Goal: Check status: Check status

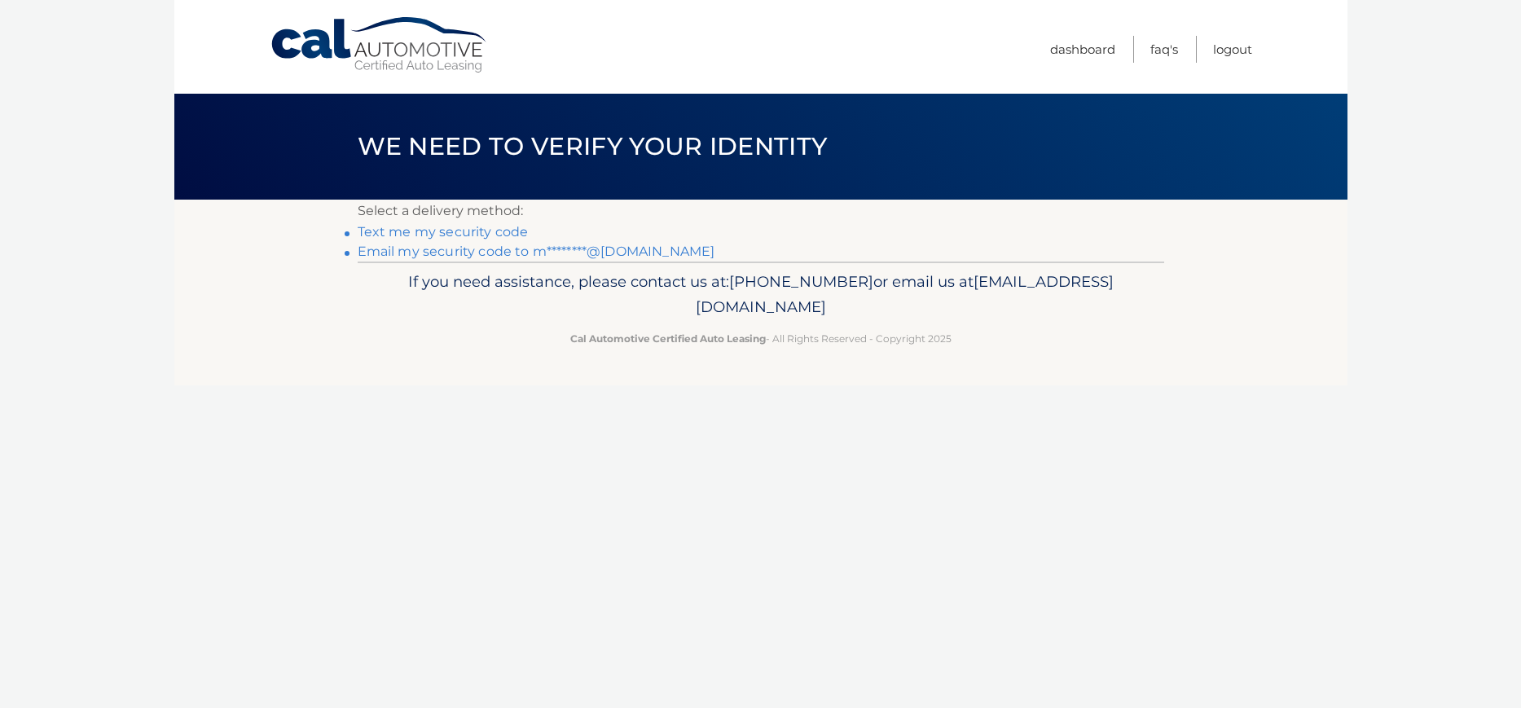
click at [521, 253] on link "Email my security code to m********@gmail.com" at bounding box center [537, 251] width 358 height 15
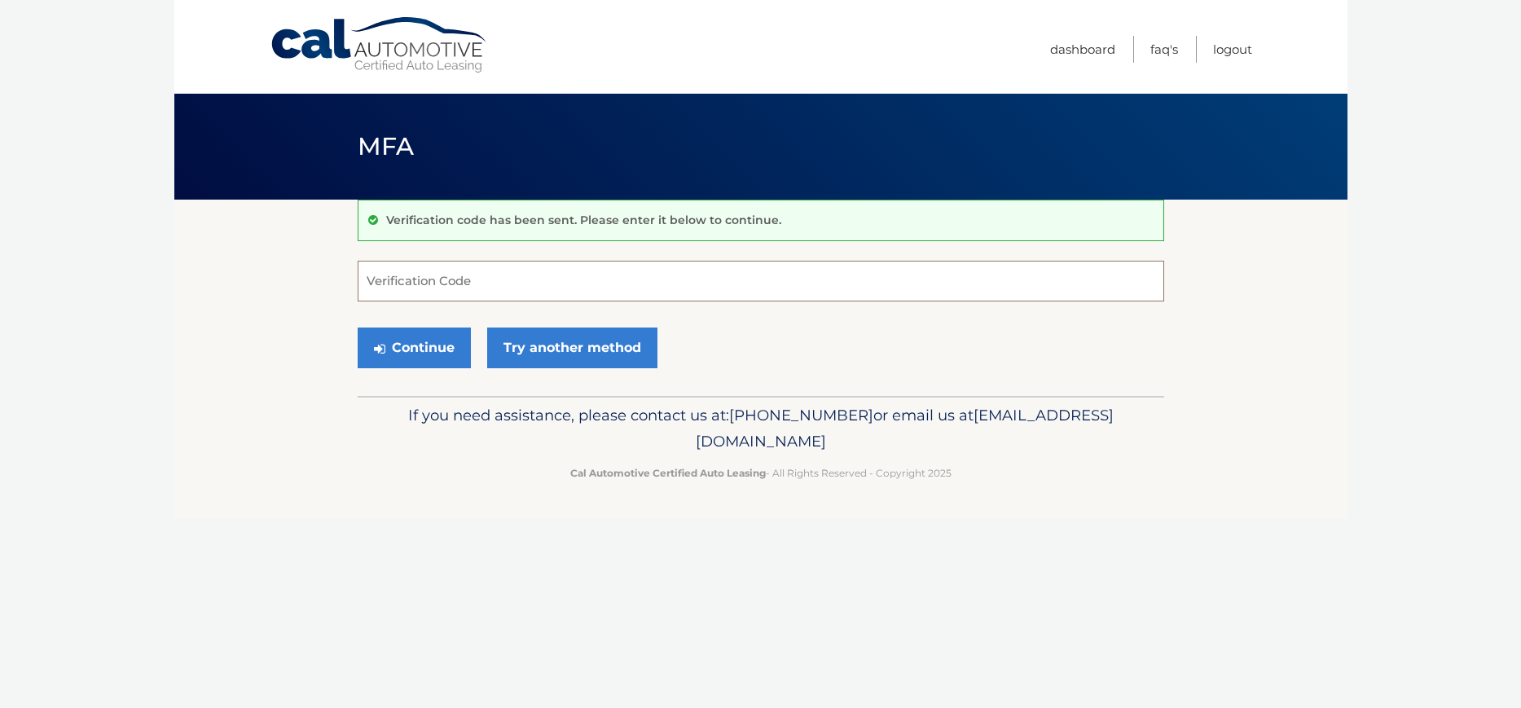
click at [419, 276] on input "Verification Code" at bounding box center [761, 281] width 806 height 41
paste input "289769"
click at [425, 355] on button "Continue" at bounding box center [414, 347] width 113 height 41
click at [424, 285] on input "289769" at bounding box center [761, 281] width 806 height 41
type input "289769"
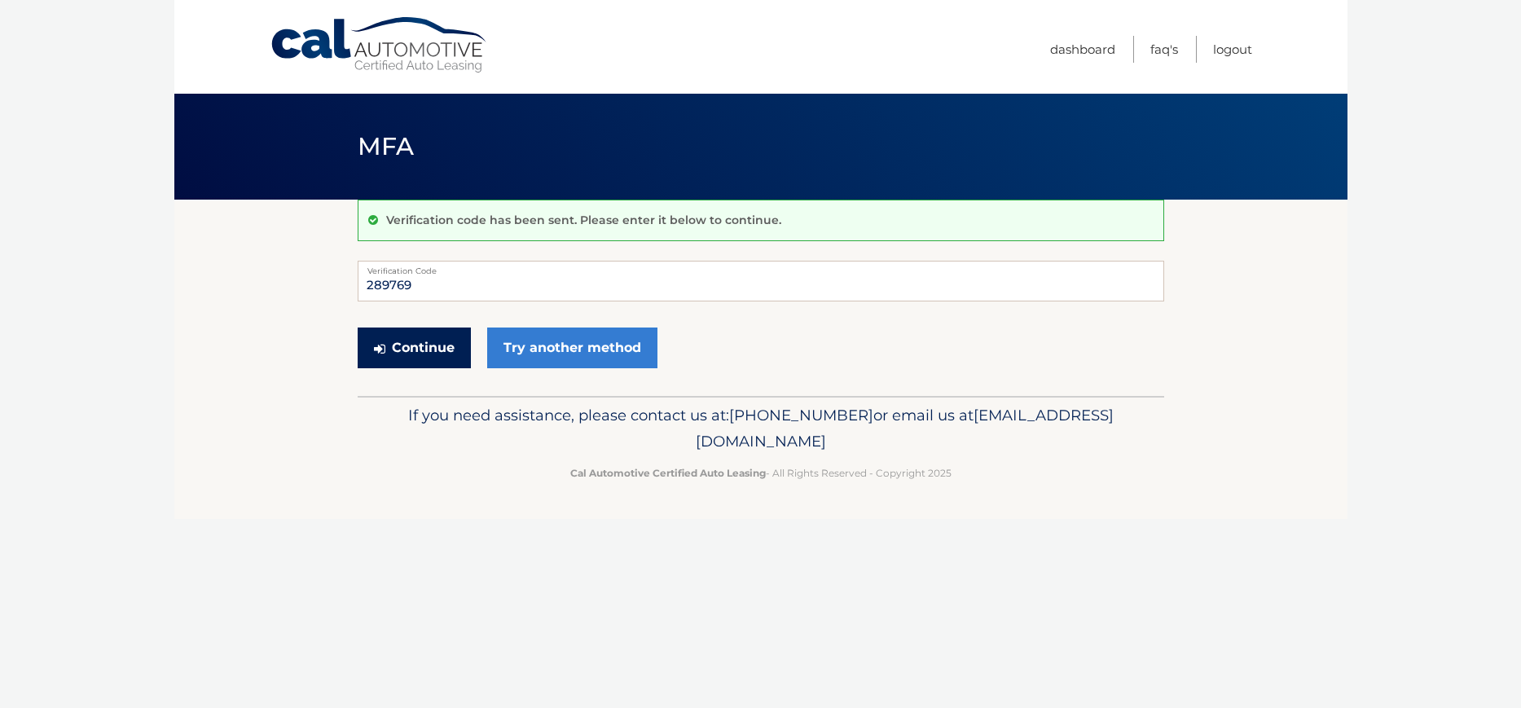
click at [431, 351] on button "Continue" at bounding box center [414, 347] width 113 height 41
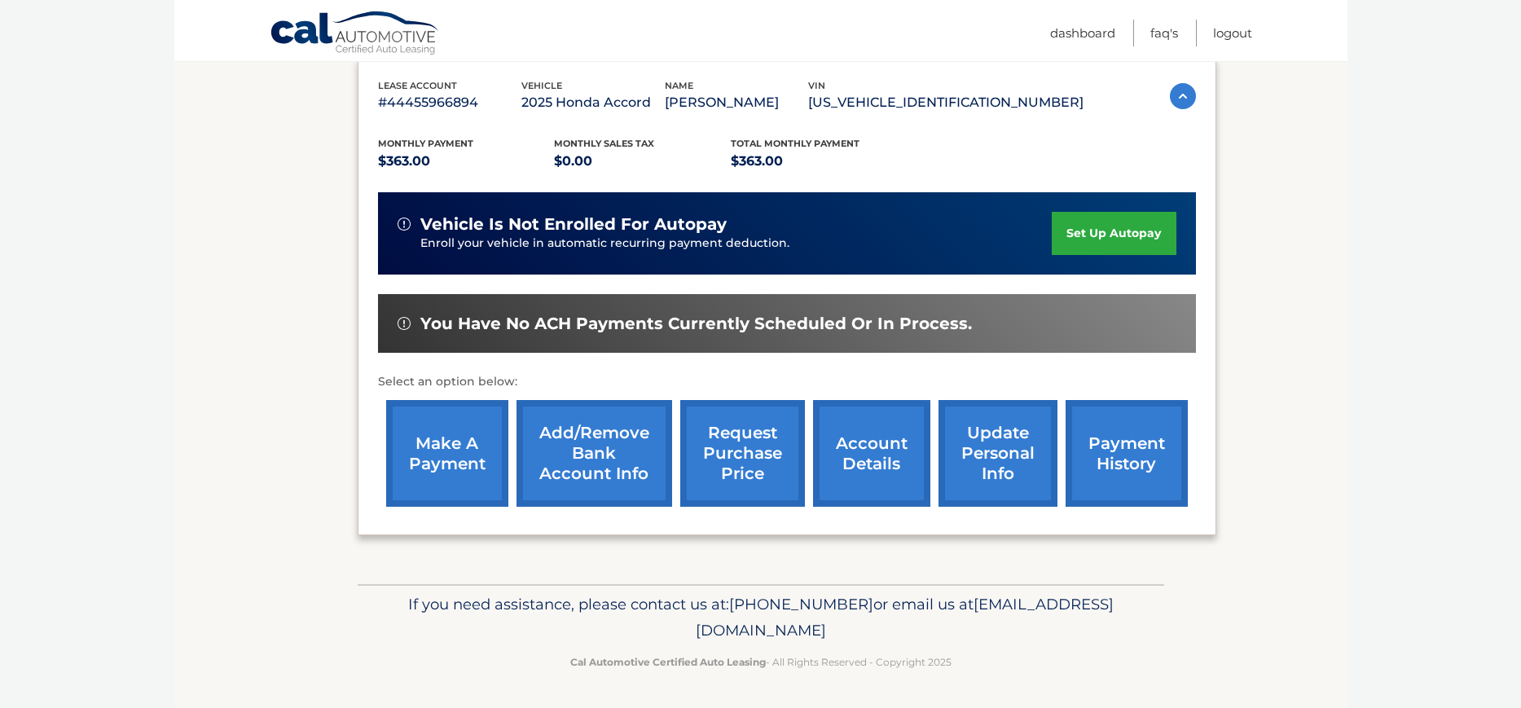
scroll to position [319, 0]
click at [700, 436] on link "request purchase price" at bounding box center [742, 453] width 125 height 107
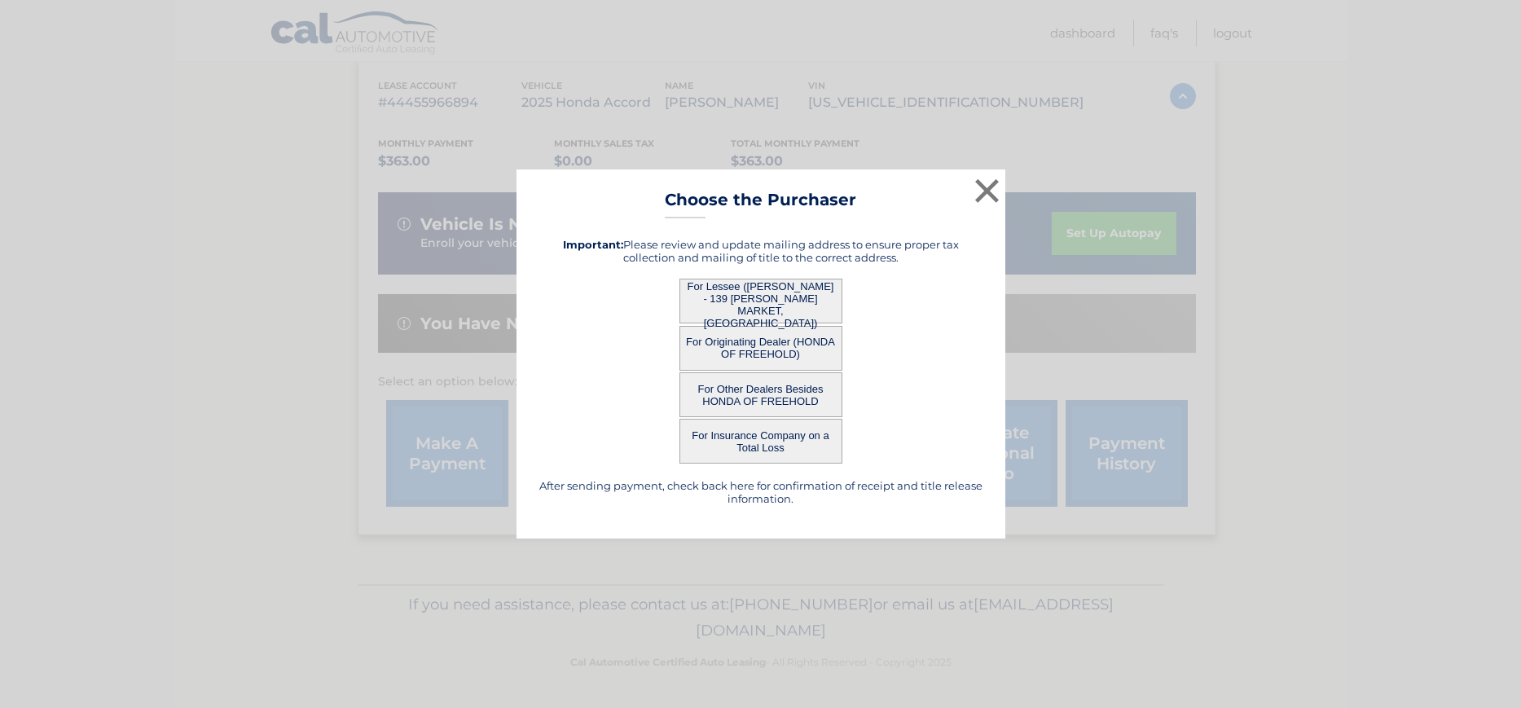
click at [757, 392] on button "For Other Dealers Besides HONDA OF FREEHOLD" at bounding box center [760, 394] width 163 height 45
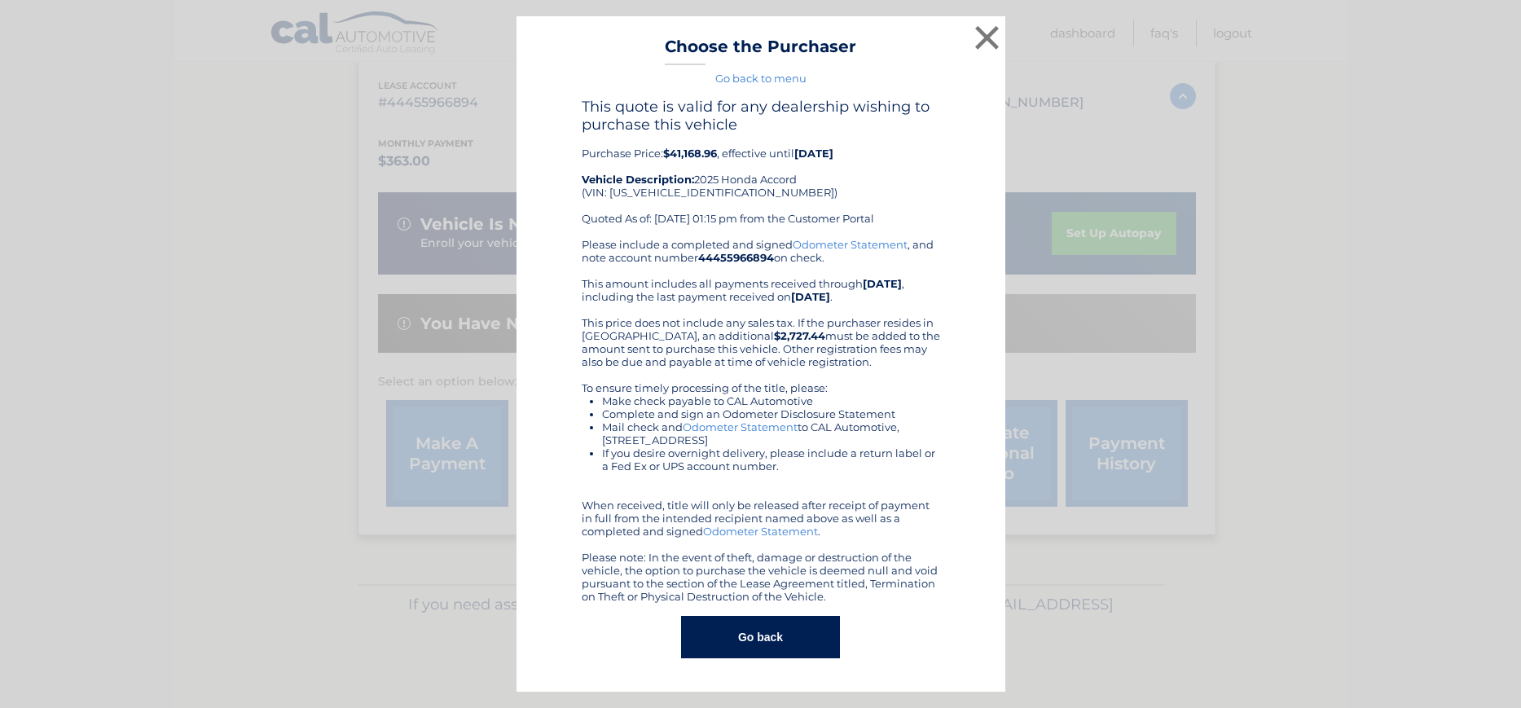
click at [761, 634] on button "Go back" at bounding box center [760, 637] width 159 height 42
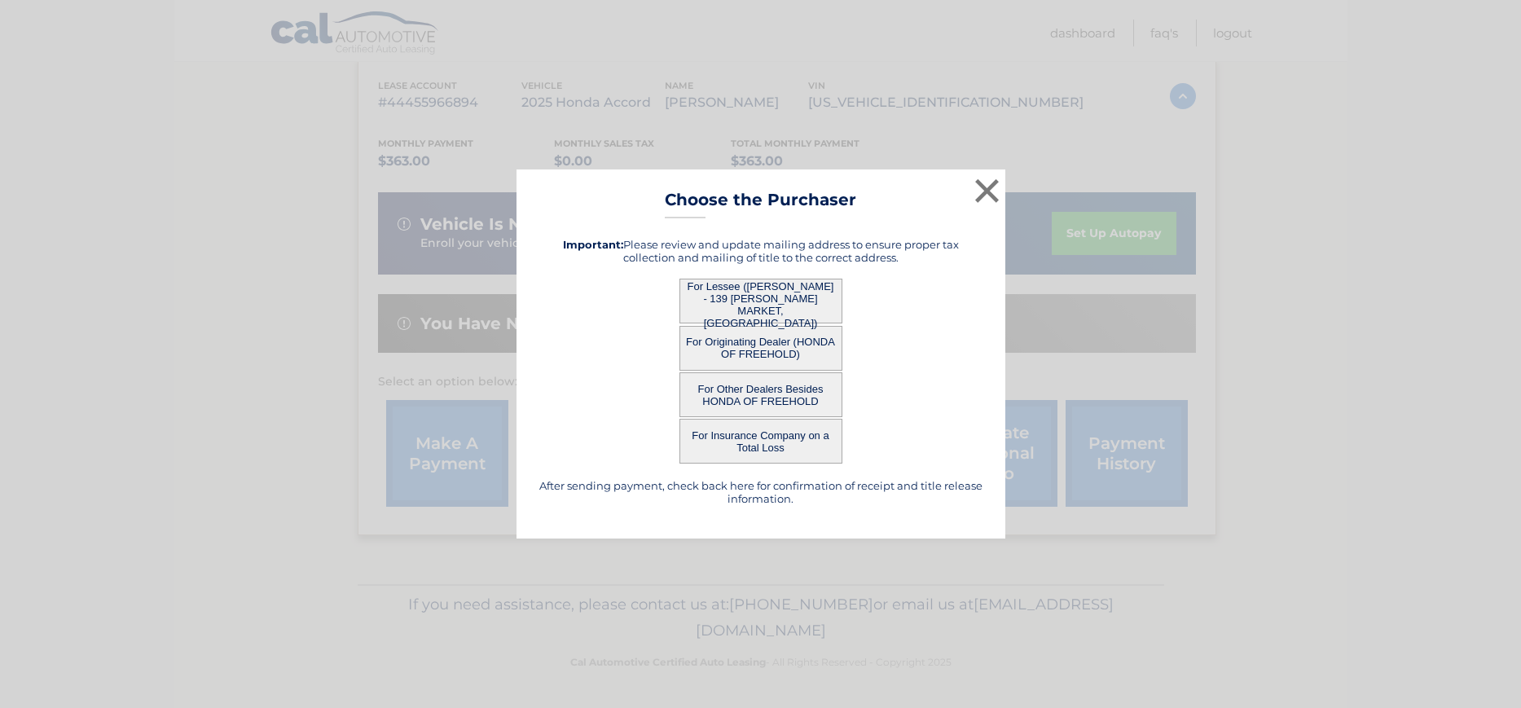
click at [735, 290] on button "For Lessee (PETER ARAGNO - 139 WEIN MARKET, UNIT F, FREEHOLD, NJ 07728)" at bounding box center [760, 301] width 163 height 45
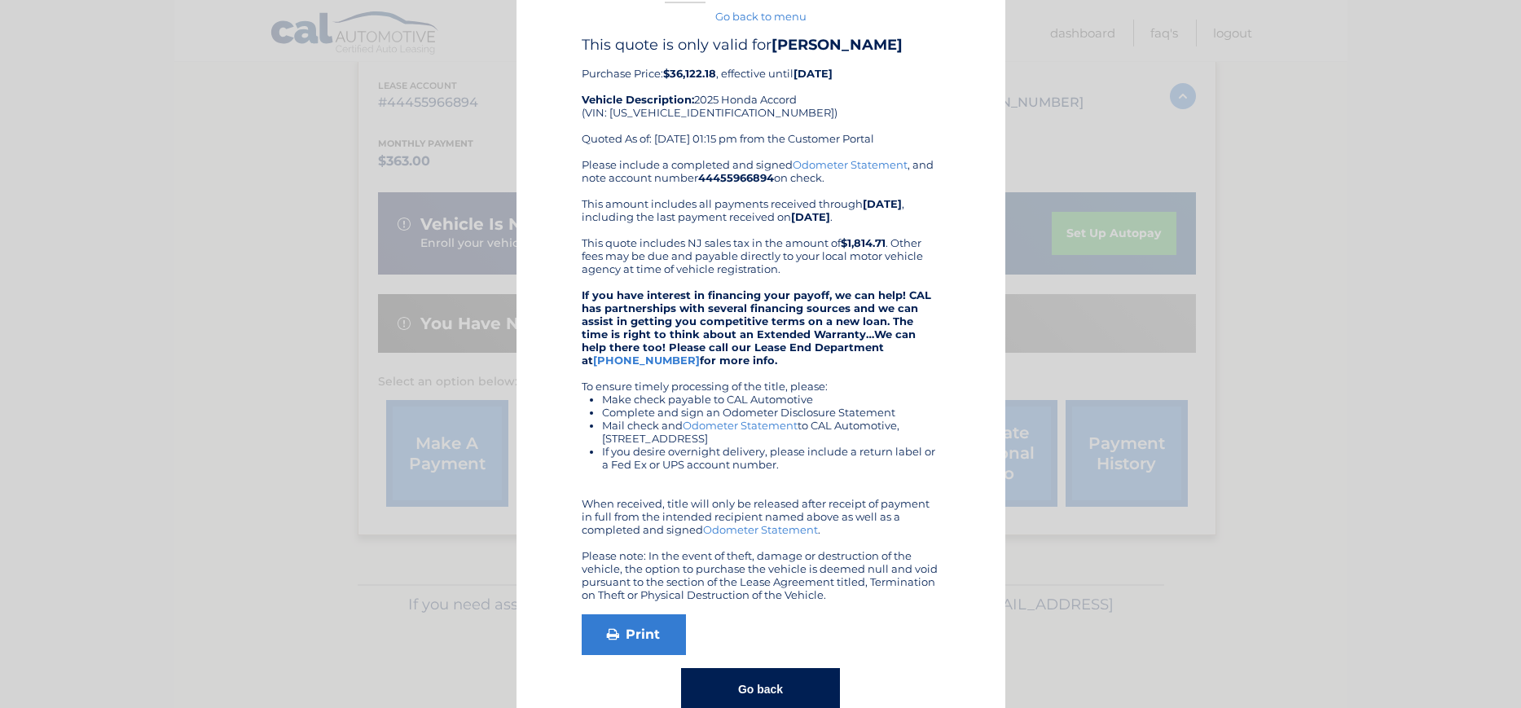
scroll to position [78, 0]
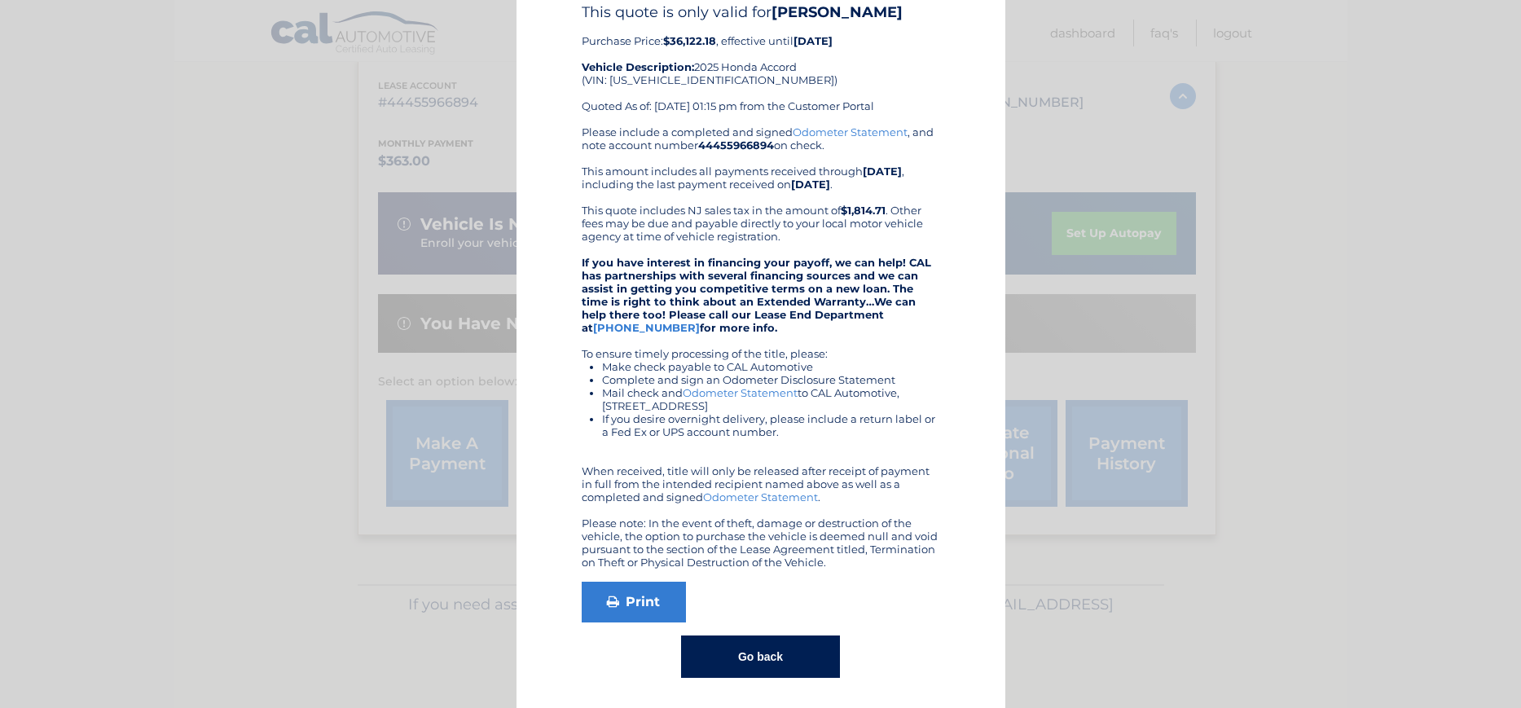
click at [757, 651] on button "Go back" at bounding box center [760, 656] width 159 height 42
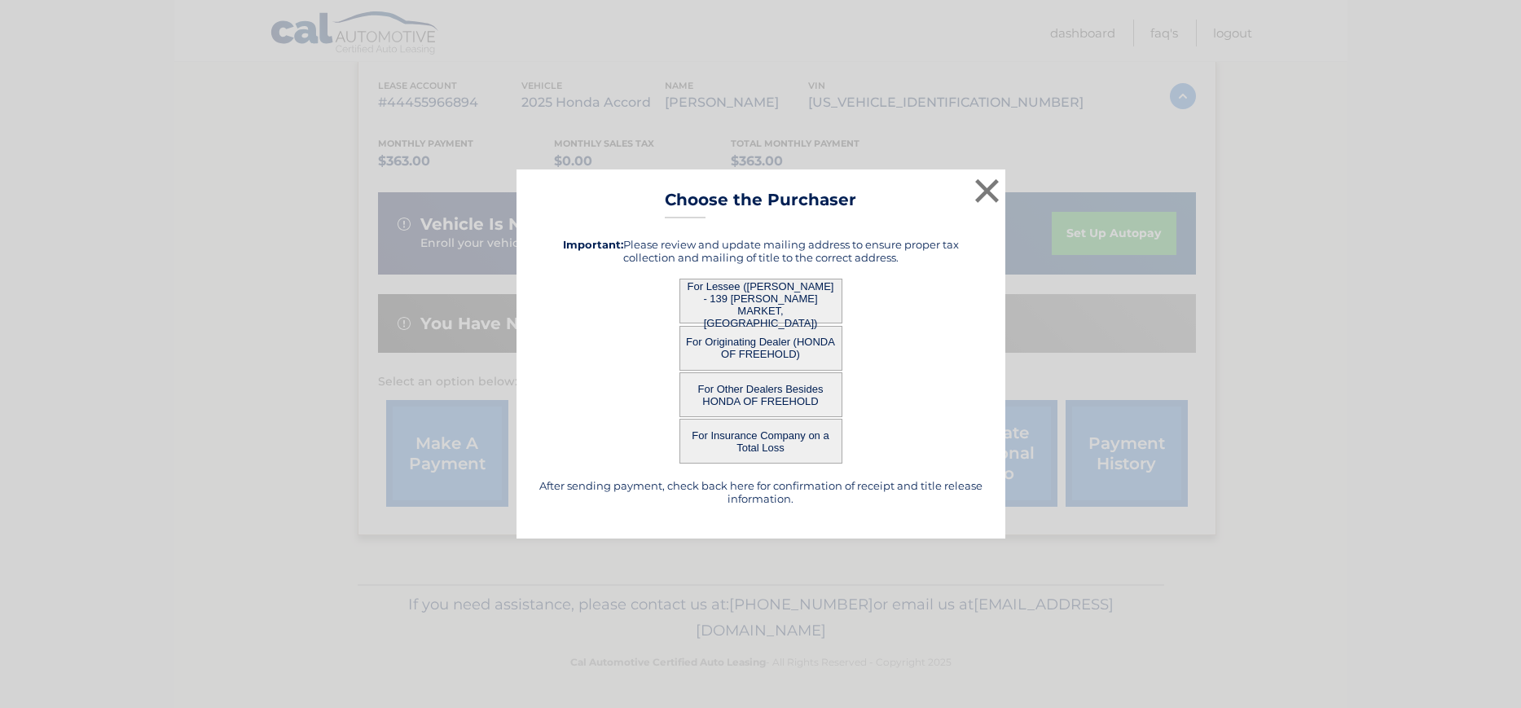
scroll to position [0, 0]
click at [731, 352] on button "For Originating Dealer (HONDA OF FREEHOLD)" at bounding box center [760, 348] width 163 height 45
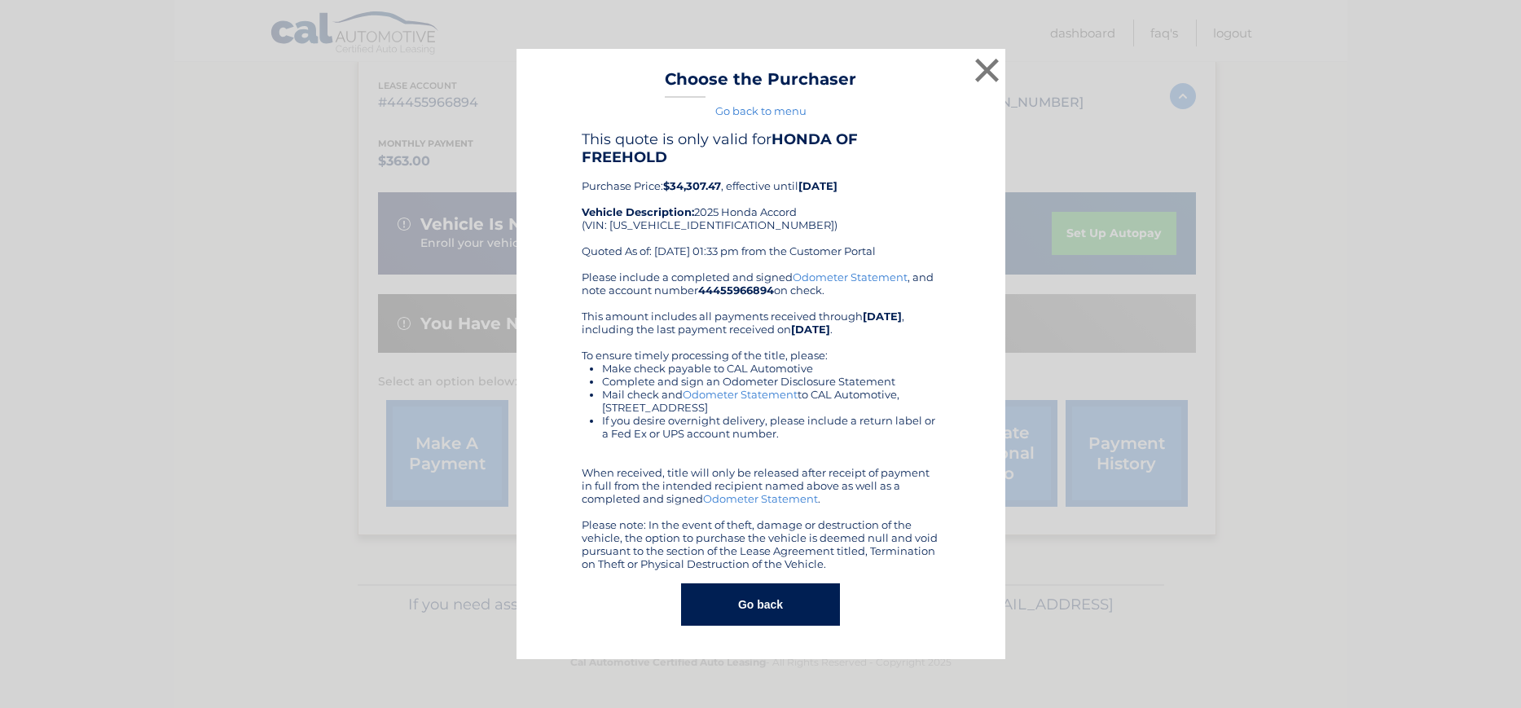
click at [759, 607] on button "Go back" at bounding box center [760, 604] width 159 height 42
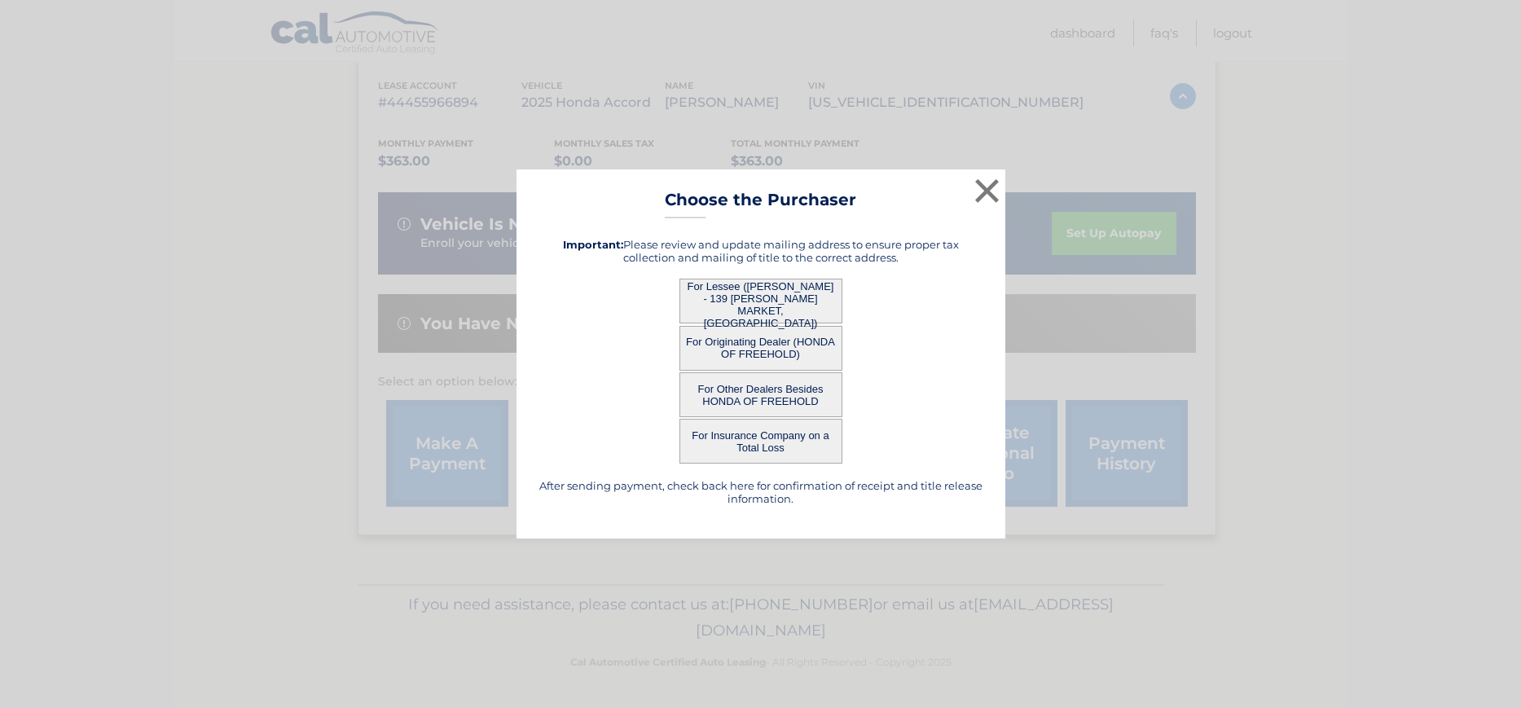
click at [740, 397] on button "For Other Dealers Besides HONDA OF FREEHOLD" at bounding box center [760, 394] width 163 height 45
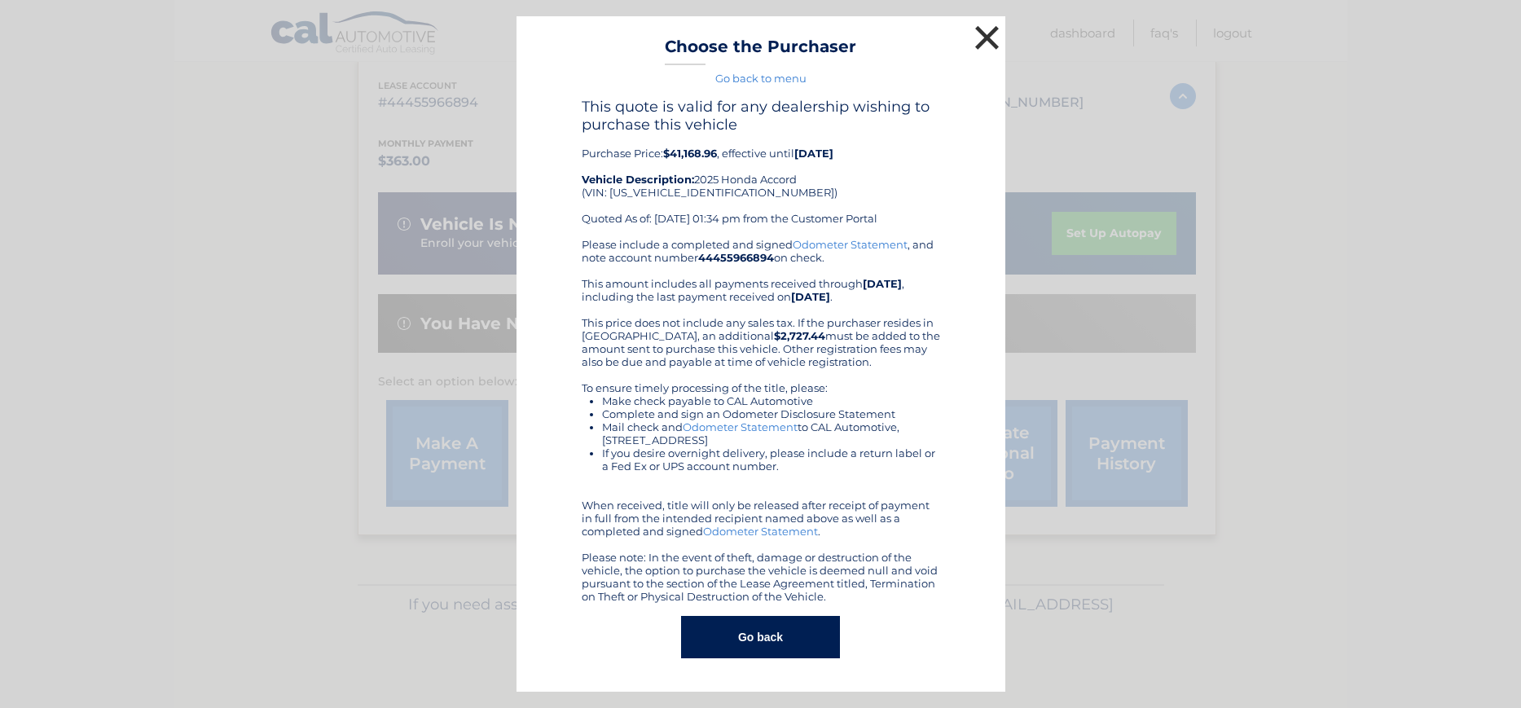
click at [988, 33] on button "×" at bounding box center [987, 37] width 33 height 33
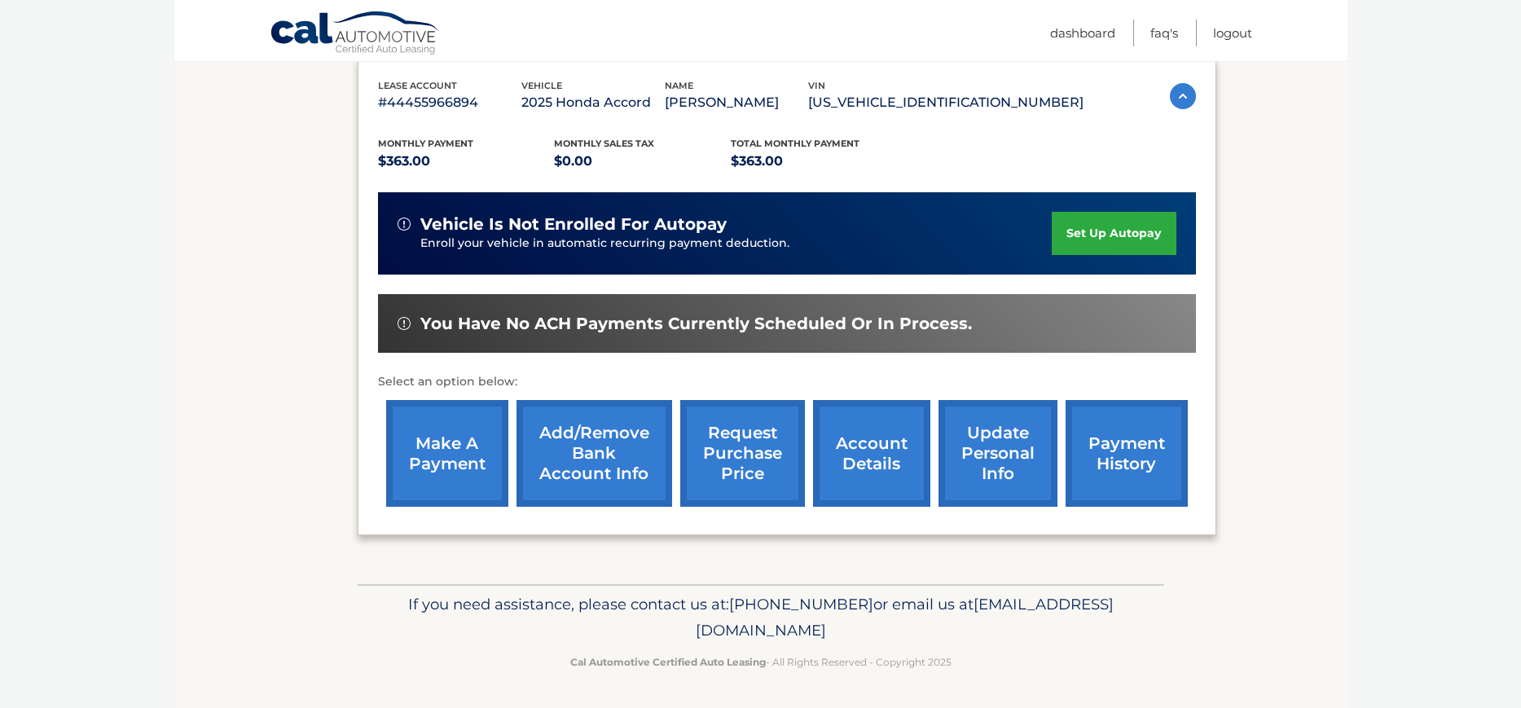
click at [824, 444] on link "account details" at bounding box center [871, 453] width 117 height 107
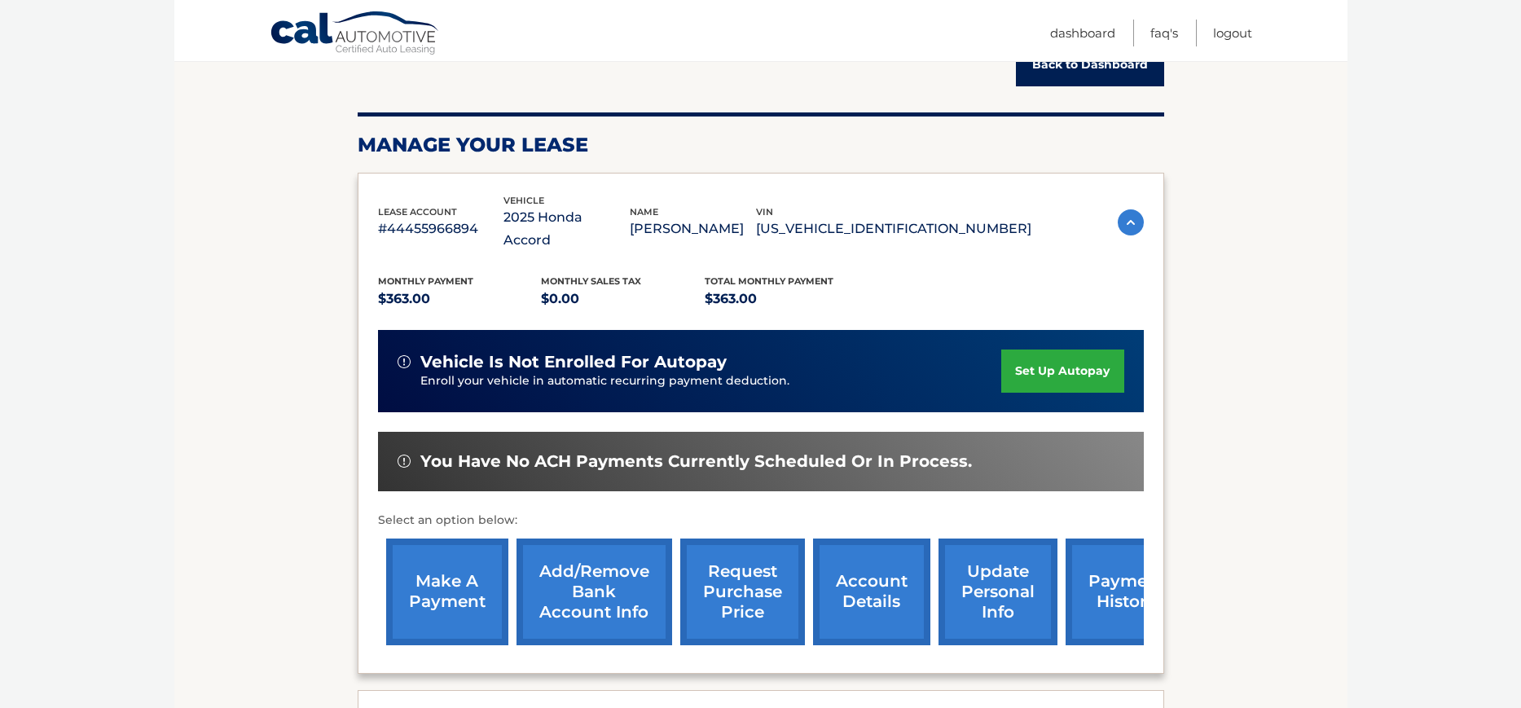
scroll to position [279, 0]
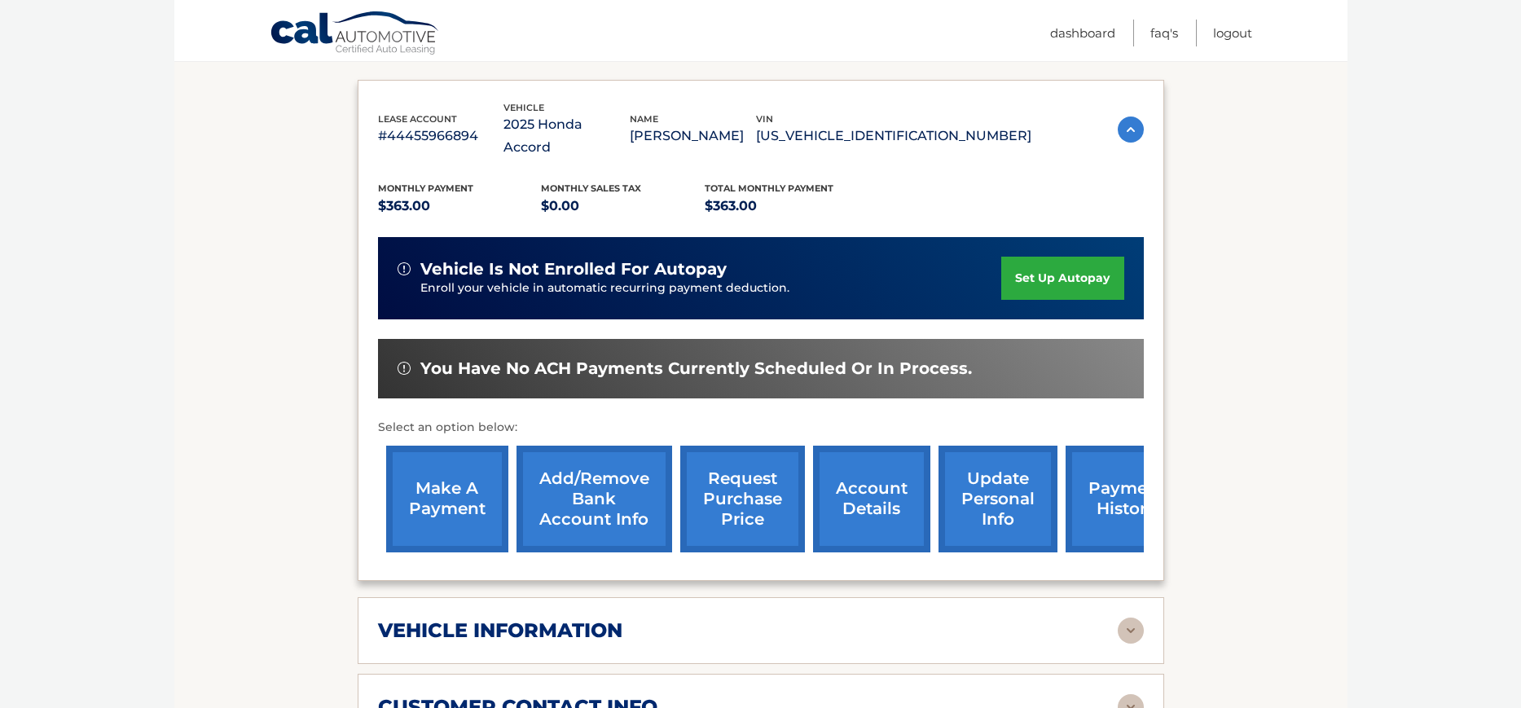
click at [1074, 497] on link "payment history" at bounding box center [1126, 498] width 122 height 107
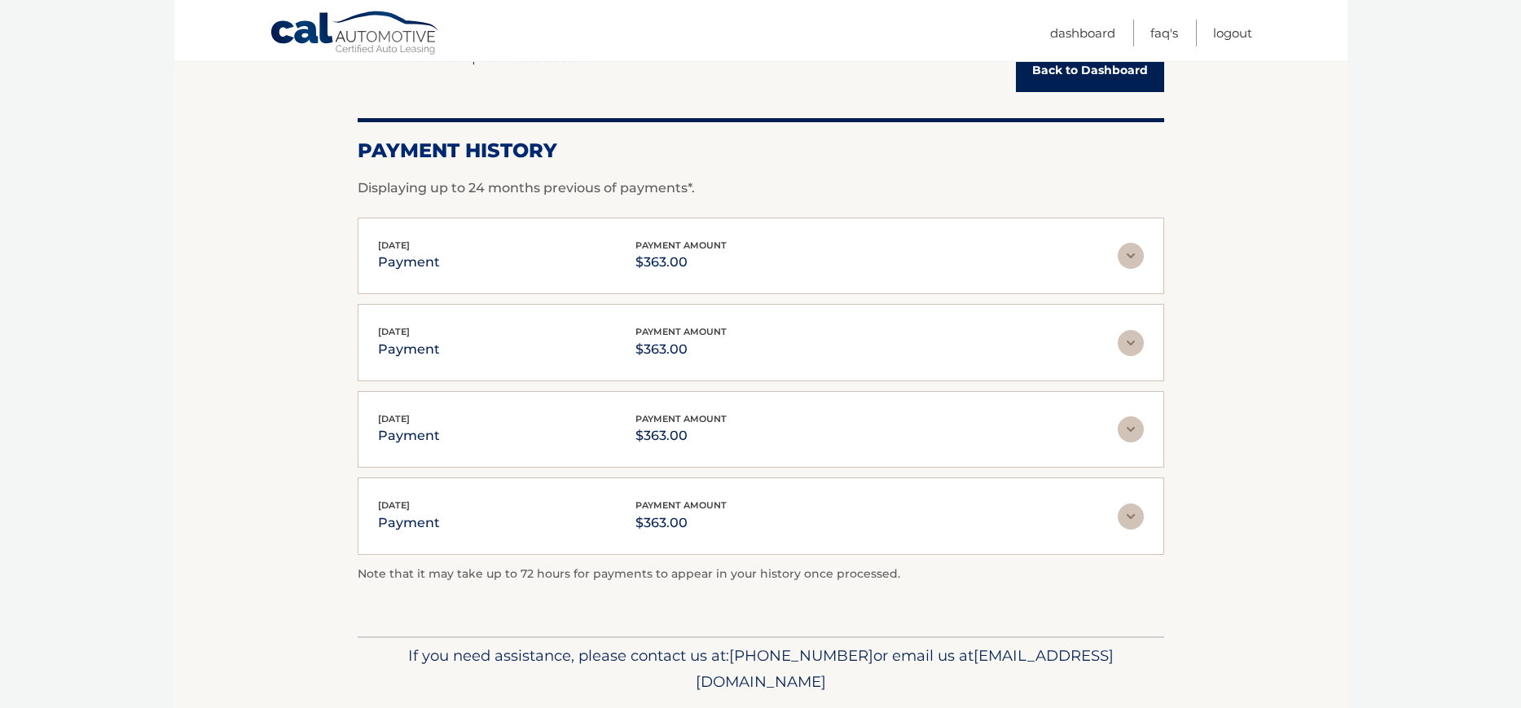
scroll to position [186, 0]
